Goal: Task Accomplishment & Management: Manage account settings

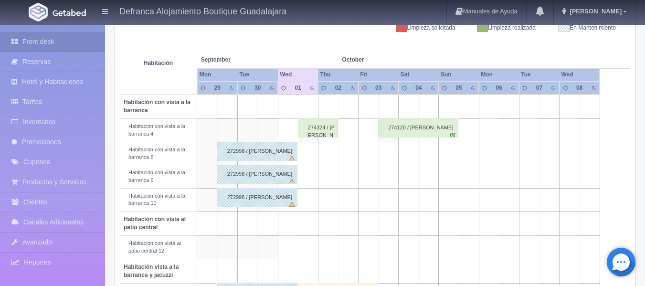
scroll to position [102, 0]
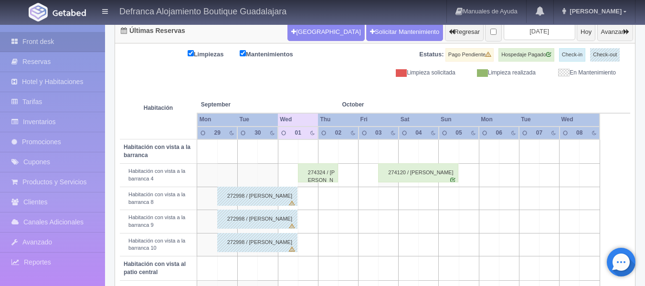
click at [390, 179] on div "274120 / [PERSON_NAME]" at bounding box center [418, 172] width 80 height 19
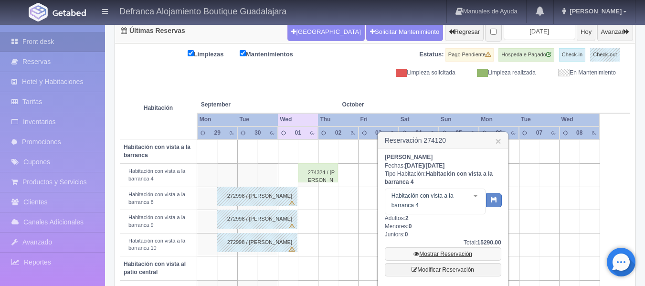
click at [461, 257] on link "Mostrar Reservación" at bounding box center [443, 253] width 116 height 13
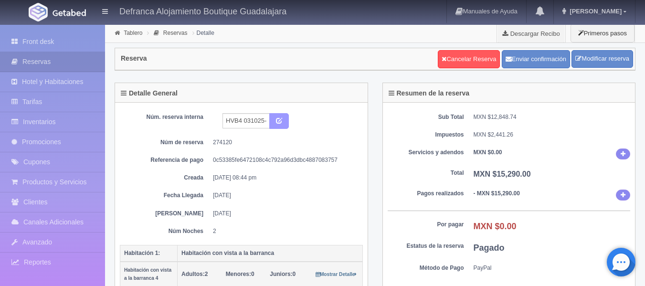
click at [281, 122] on icon "submit" at bounding box center [279, 120] width 6 height 6
click at [602, 57] on link "Modificar reserva" at bounding box center [602, 59] width 62 height 18
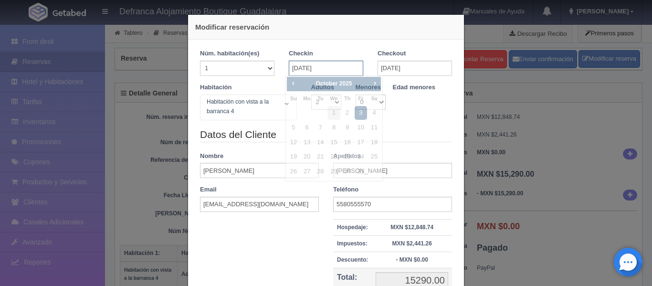
click at [344, 71] on input "03-10-2025" at bounding box center [326, 68] width 74 height 15
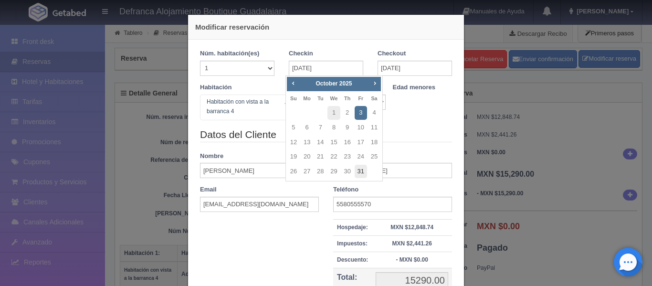
click at [364, 175] on link "31" at bounding box center [361, 172] width 12 height 14
type input "[DATE]"
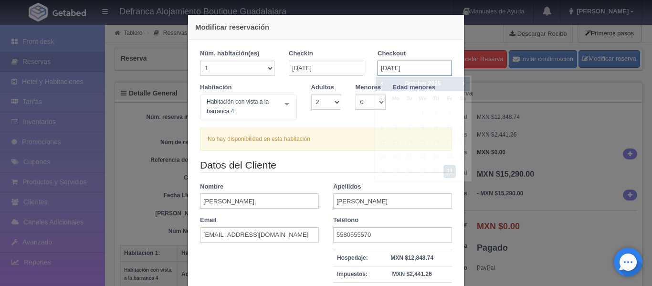
click at [426, 66] on input "[DATE]" at bounding box center [415, 68] width 74 height 15
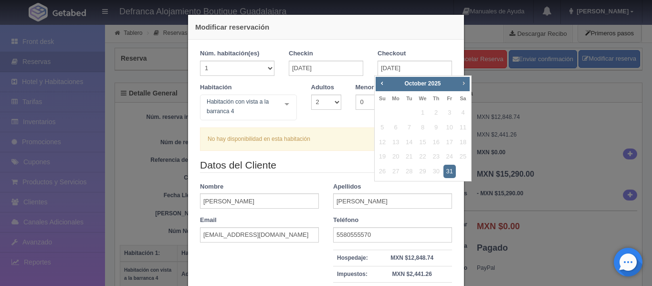
click at [465, 83] on span "Next" at bounding box center [464, 83] width 8 height 8
click at [466, 114] on link "1" at bounding box center [463, 113] width 12 height 14
type input "01-11-2025"
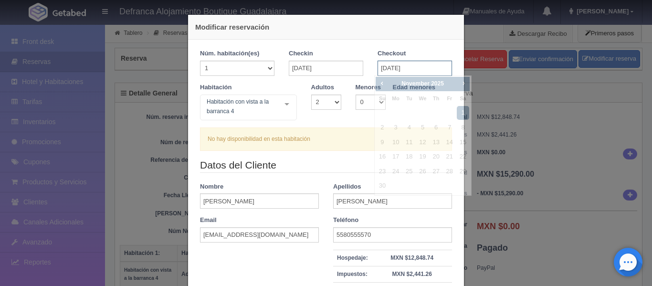
click at [420, 63] on input "01-11-2025" at bounding box center [415, 68] width 74 height 15
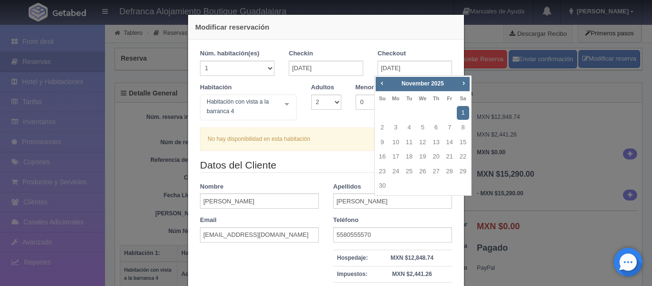
checkbox input "false"
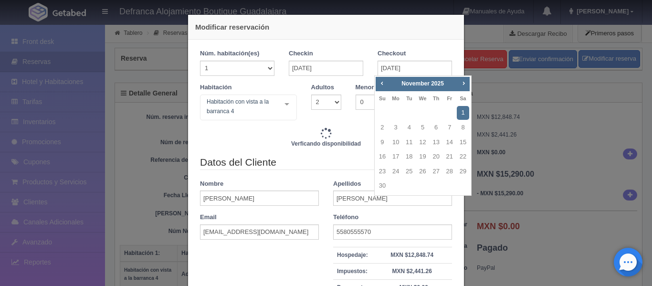
type input "7645.00"
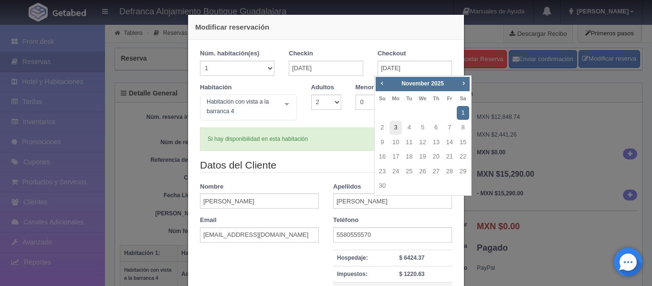
click at [395, 129] on link "3" at bounding box center [395, 128] width 12 height 14
type input "03-11-2025"
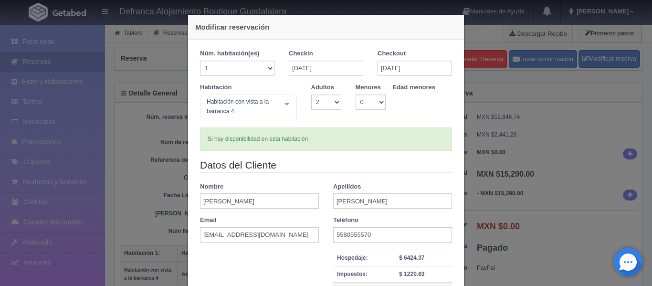
checkbox input "false"
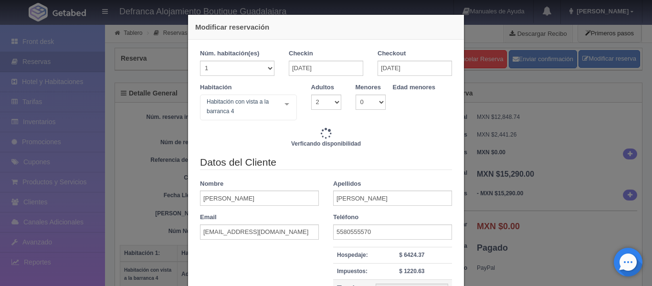
type input "21400.00"
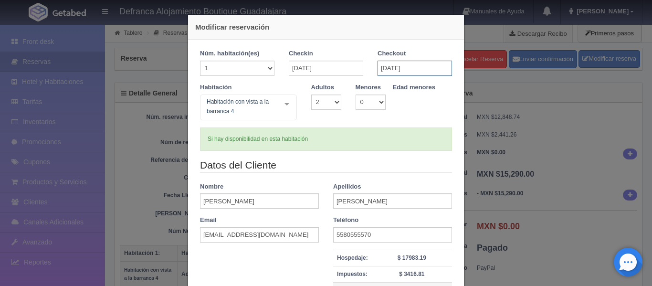
click at [384, 65] on input "03-11-2025" at bounding box center [415, 68] width 74 height 15
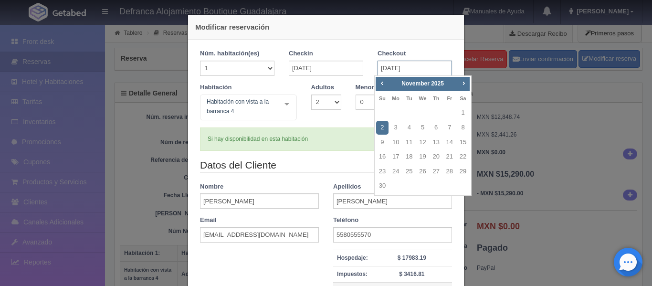
type input "[DATE]"
click at [420, 87] on div "November 2025" at bounding box center [422, 84] width 68 height 10
checkbox input "false"
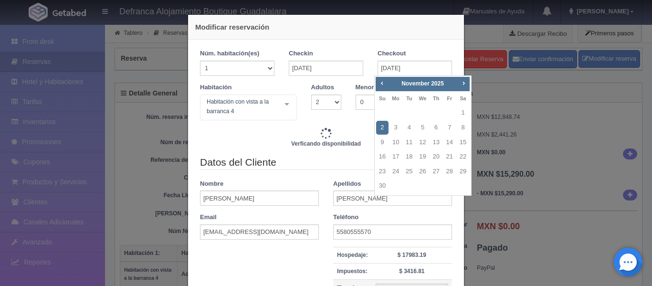
type input "15290.00"
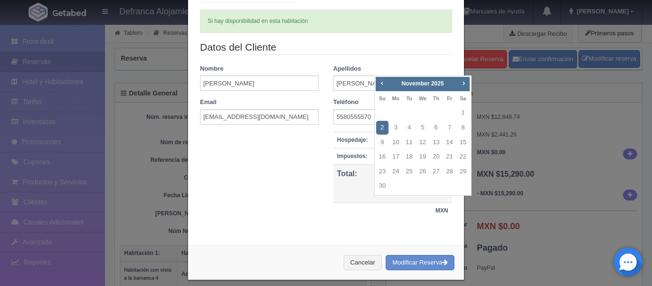
scroll to position [126, 0]
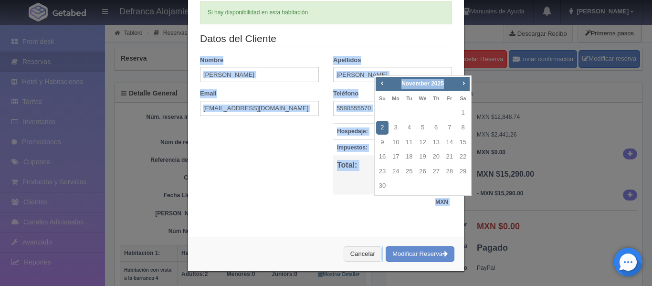
drag, startPoint x: 446, startPoint y: 84, endPoint x: 335, endPoint y: 40, distance: 119.6
click at [604, 105] on div "Modificar reservación Núm. habitación(es) 1 2 3 4 5 6 7 8 9 10 11 12 13 14 15 1…" at bounding box center [326, 143] width 652 height 286
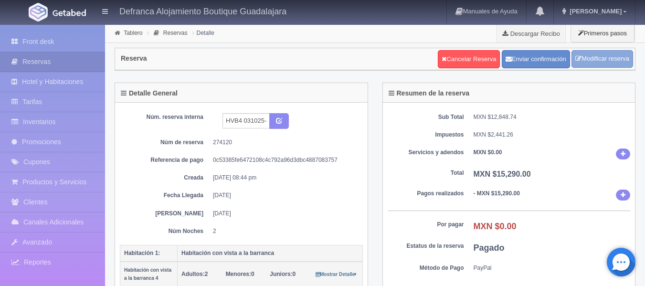
click at [594, 58] on link "Modificar reserva" at bounding box center [602, 59] width 62 height 18
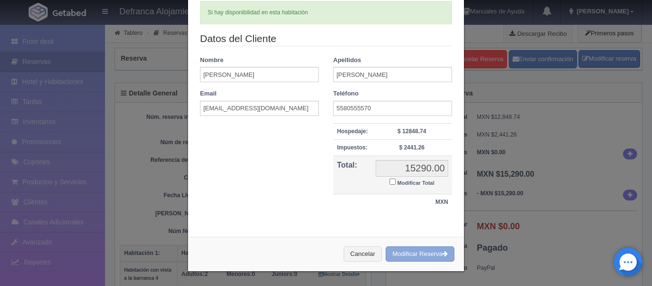
click at [406, 254] on button "Modificar Reserva" at bounding box center [420, 254] width 69 height 16
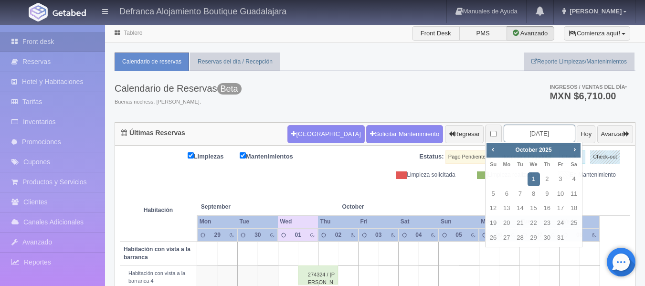
click at [542, 128] on input "2025-10-01" at bounding box center [539, 134] width 72 height 18
click at [559, 240] on link "31" at bounding box center [560, 238] width 12 height 14
type input "[DATE]"
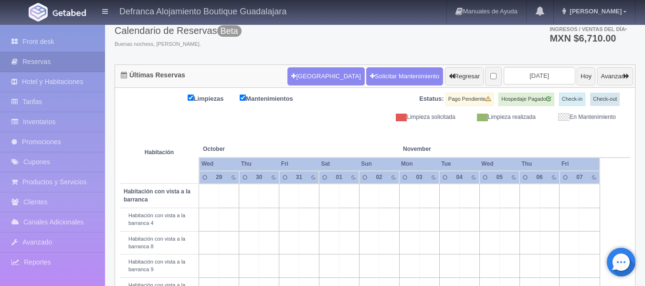
scroll to position [191, 0]
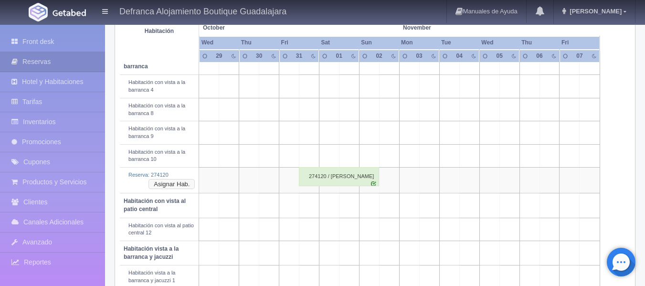
click at [166, 183] on button "Asignar Hab." at bounding box center [171, 184] width 46 height 10
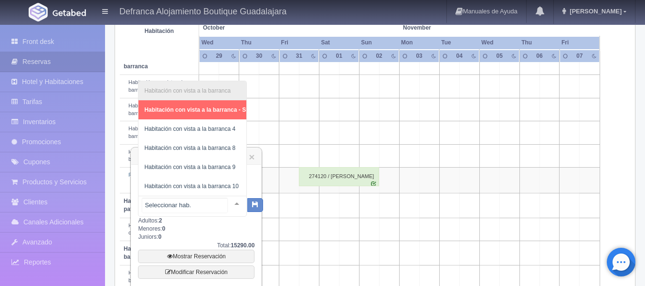
click at [230, 203] on div at bounding box center [236, 203] width 19 height 14
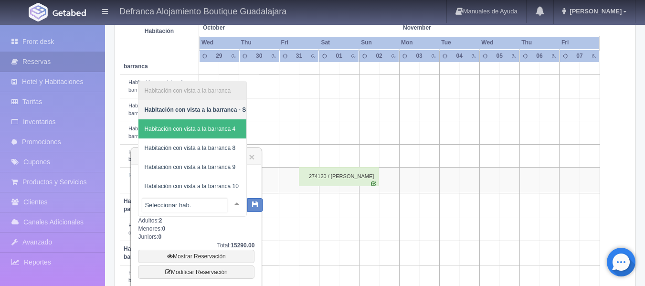
click at [239, 123] on span "Habitación con vista a la barranca 4" at bounding box center [208, 128] width 140 height 19
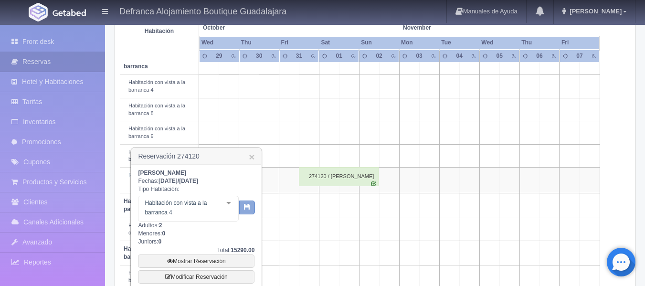
click at [241, 200] on button "button" at bounding box center [247, 207] width 16 height 14
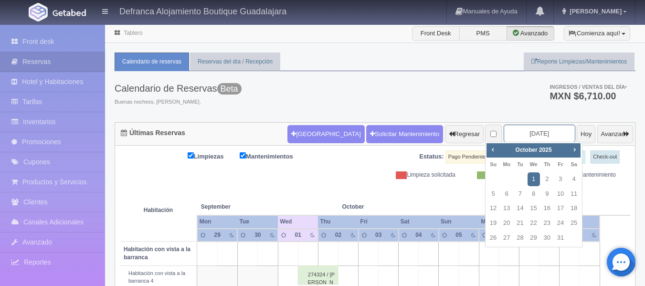
click at [546, 130] on input "2025-10-01" at bounding box center [539, 134] width 72 height 18
click at [558, 234] on link "31" at bounding box center [560, 238] width 12 height 14
type input "[DATE]"
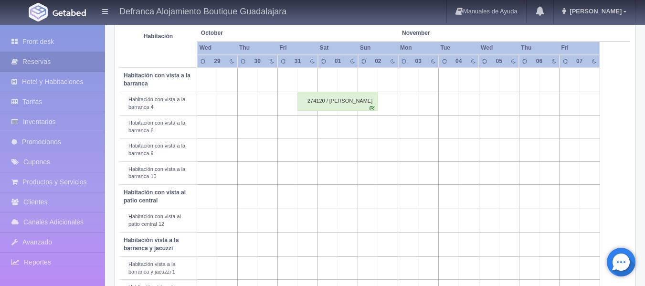
scroll to position [191, 0]
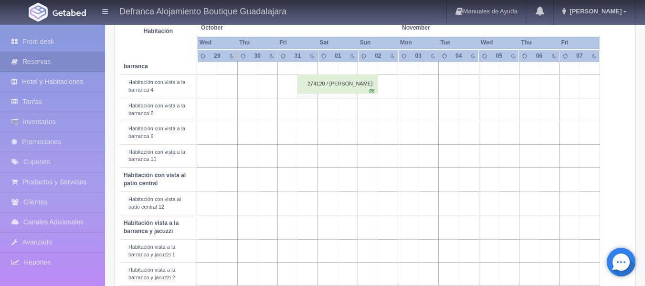
click at [330, 90] on div "274120 / Claudia Alejandra Vargas Bautista" at bounding box center [337, 83] width 80 height 19
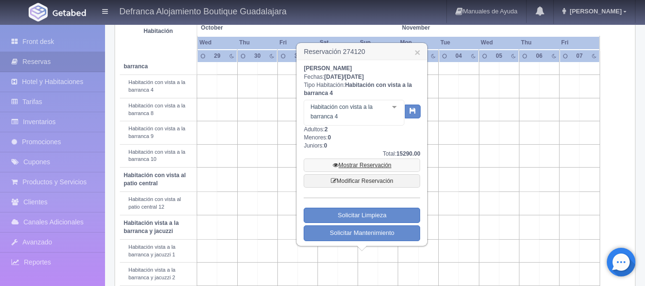
click at [386, 162] on link "Mostrar Reservación" at bounding box center [362, 164] width 116 height 13
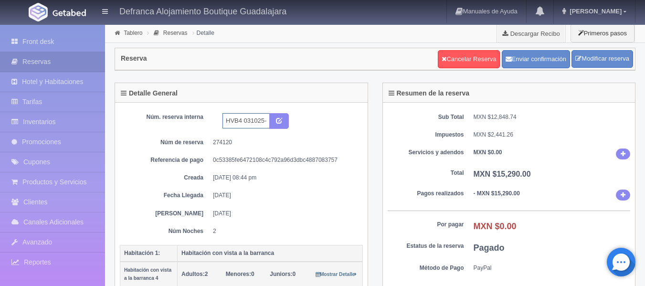
click at [259, 118] on input "HVB4 031025-041025" at bounding box center [245, 120] width 47 height 15
click at [266, 121] on input "HVB4 311025-021025" at bounding box center [245, 120] width 47 height 15
type input "HVB4 311025-021125"
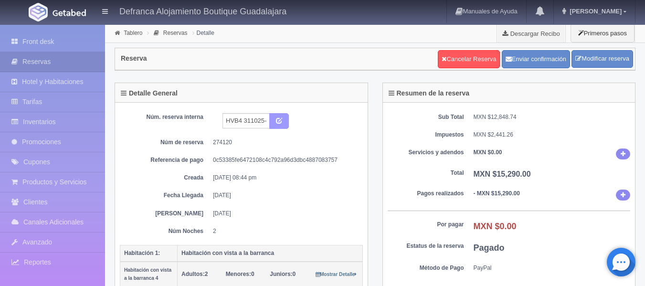
click at [279, 121] on icon "submit" at bounding box center [279, 120] width 6 height 6
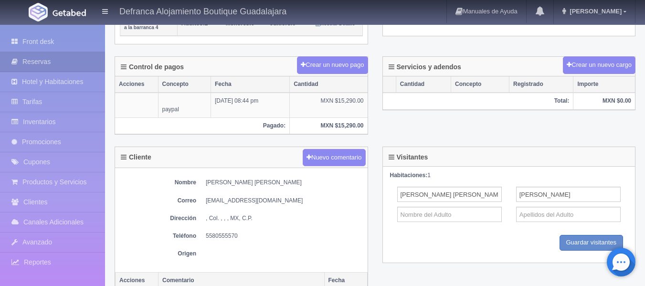
scroll to position [227, 0]
